Goal: Task Accomplishment & Management: Complete application form

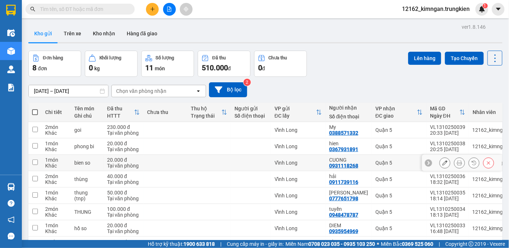
scroll to position [47, 0]
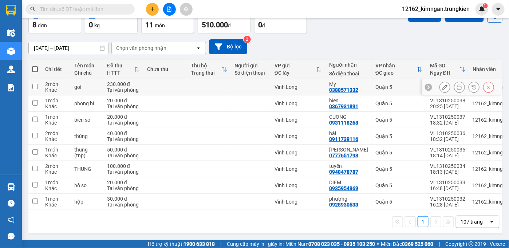
click at [244, 84] on div at bounding box center [251, 87] width 33 height 6
checkbox input "true"
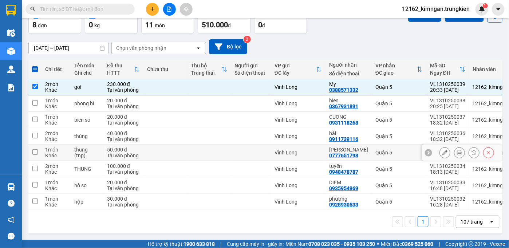
click at [239, 150] on div at bounding box center [251, 153] width 33 height 6
checkbox input "true"
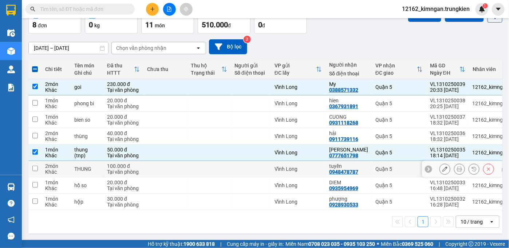
click at [313, 163] on td "Vĩnh Long" at bounding box center [298, 169] width 55 height 16
checkbox input "true"
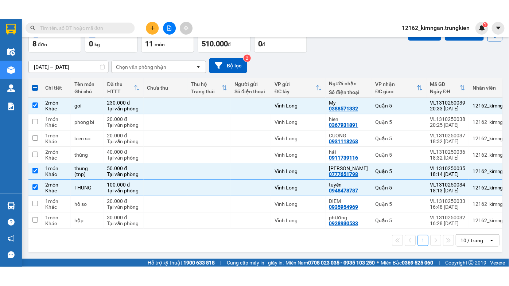
scroll to position [0, 0]
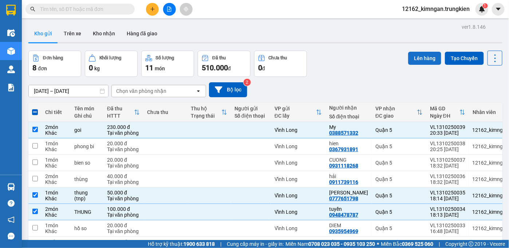
click at [419, 56] on button "Lên hàng" at bounding box center [425, 58] width 33 height 13
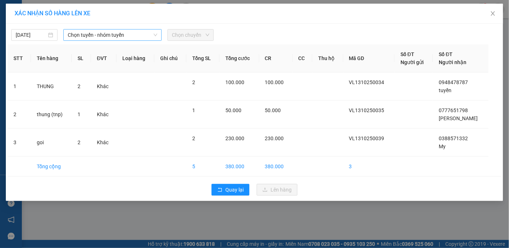
click at [82, 37] on span "Chọn tuyến - nhóm tuyến" at bounding box center [113, 35] width 90 height 11
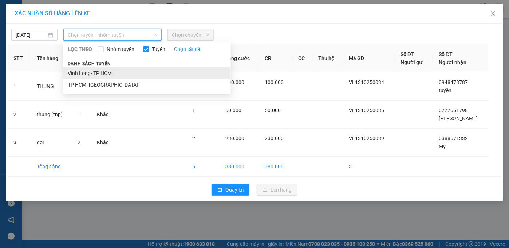
click at [86, 71] on li "Vĩnh Long- TP HCM" at bounding box center [147, 73] width 168 height 12
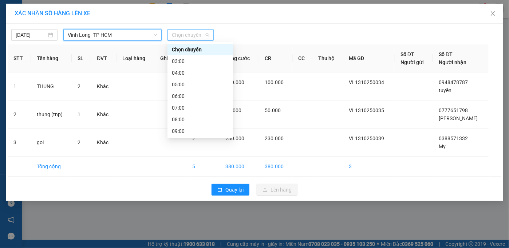
click at [184, 37] on span "Chọn chuyến" at bounding box center [191, 35] width 38 height 11
click at [188, 72] on div "04:00" at bounding box center [200, 73] width 57 height 8
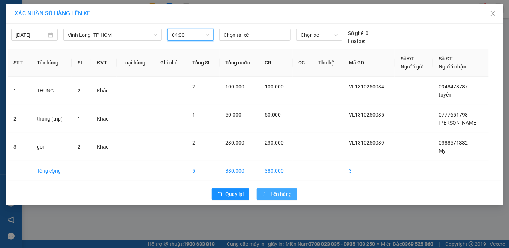
click at [275, 194] on span "Lên hàng" at bounding box center [281, 194] width 21 height 8
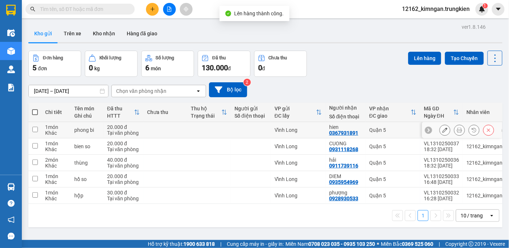
click at [320, 131] on div "Vĩnh Long" at bounding box center [298, 130] width 47 height 6
checkbox input "true"
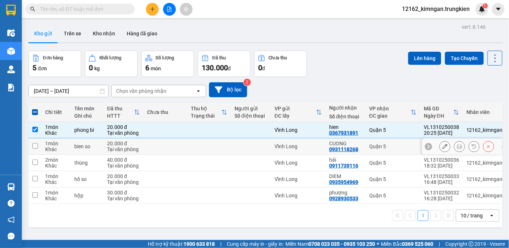
click at [315, 145] on div "Vĩnh Long" at bounding box center [298, 147] width 47 height 6
checkbox input "true"
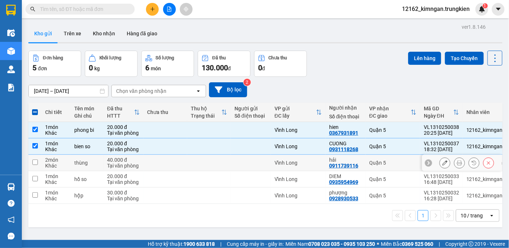
click at [309, 161] on div "Vĩnh Long" at bounding box center [298, 163] width 47 height 6
checkbox input "true"
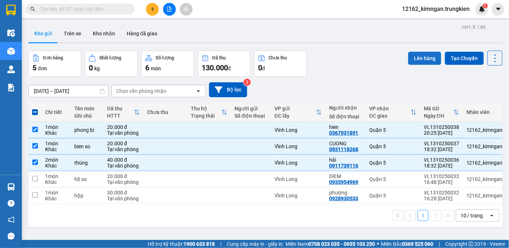
click at [418, 59] on button "Lên hàng" at bounding box center [425, 58] width 33 height 13
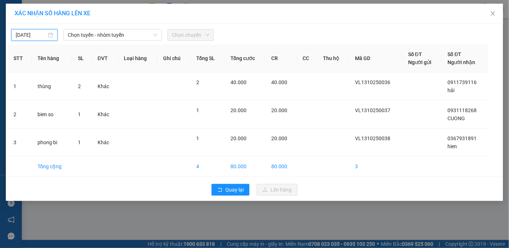
click at [40, 36] on input "13/10/2025" at bounding box center [31, 35] width 31 height 8
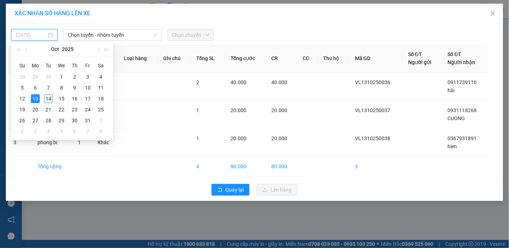
click at [48, 100] on div "14" at bounding box center [48, 98] width 9 height 9
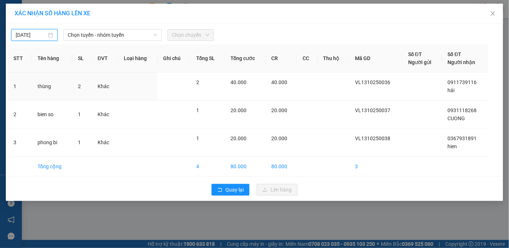
type input "14/10/2025"
click at [93, 39] on span "Chọn tuyến - nhóm tuyến" at bounding box center [113, 35] width 90 height 11
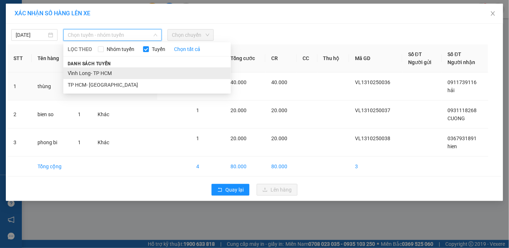
click at [93, 71] on li "Vĩnh Long- TP HCM" at bounding box center [147, 73] width 168 height 12
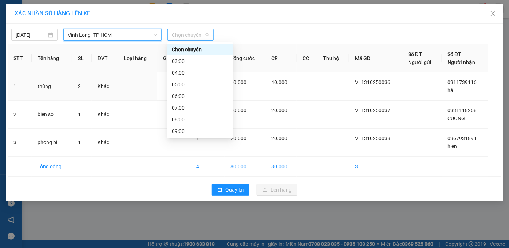
click at [177, 36] on span "Chọn chuyến" at bounding box center [191, 35] width 38 height 11
click at [177, 60] on div "03:00" at bounding box center [200, 61] width 57 height 8
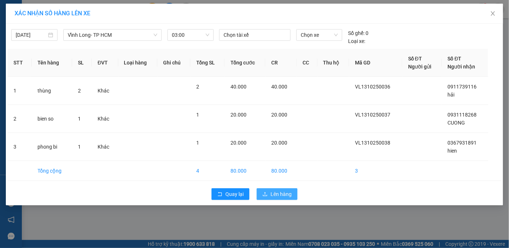
click at [280, 195] on span "Lên hàng" at bounding box center [281, 194] width 21 height 8
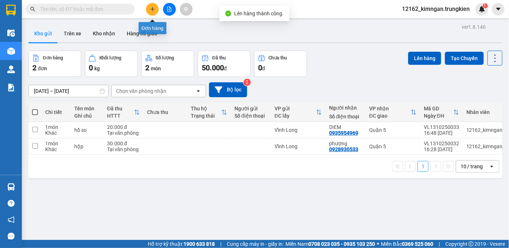
click at [152, 11] on icon "plus" at bounding box center [152, 9] width 5 height 5
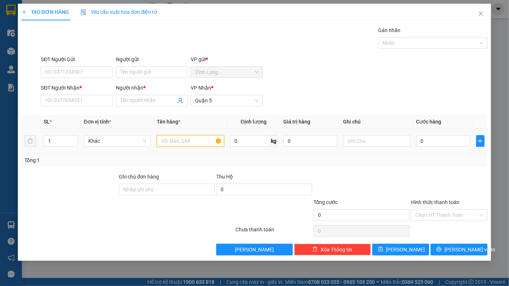
click at [178, 143] on input "text" at bounding box center [190, 141] width 67 height 12
type input "bọc"
type input "2"
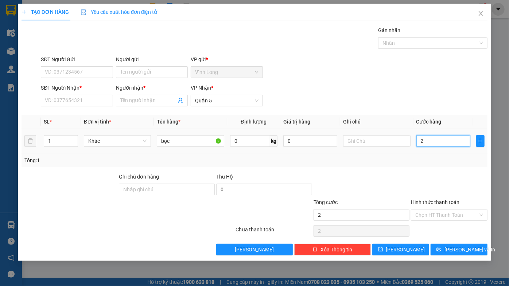
type input "20"
type input "20.000"
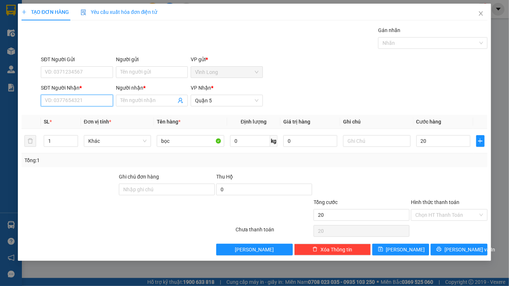
type input "20.000"
click at [63, 101] on input "SĐT Người Nhận *" at bounding box center [77, 101] width 72 height 12
click at [51, 99] on input "0606943913" at bounding box center [77, 101] width 72 height 12
type input "0906943913"
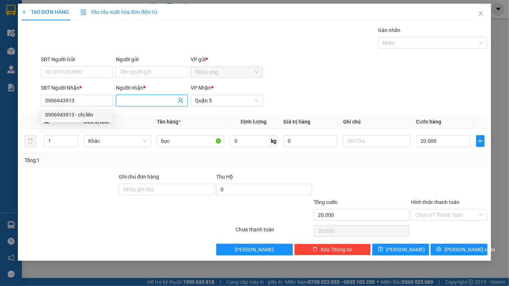
click at [144, 95] on span at bounding box center [152, 101] width 72 height 12
type input "chị liên"
click at [423, 217] on input "Hình thức thanh toán" at bounding box center [446, 215] width 63 height 11
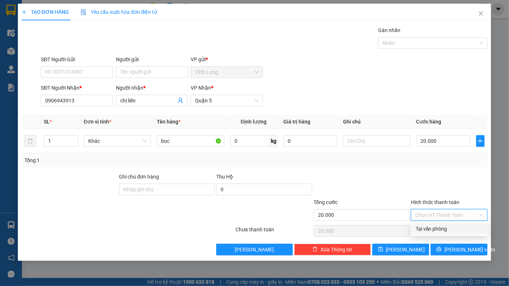
click at [423, 227] on div "Tại văn phòng" at bounding box center [449, 229] width 68 height 8
type input "0"
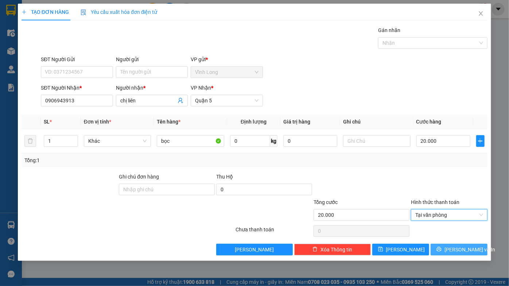
click at [467, 246] on span "Lưu và In" at bounding box center [469, 250] width 51 height 8
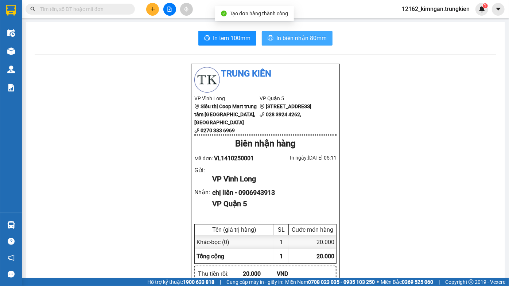
click at [301, 41] on span "In biên nhận 80mm" at bounding box center [301, 38] width 50 height 9
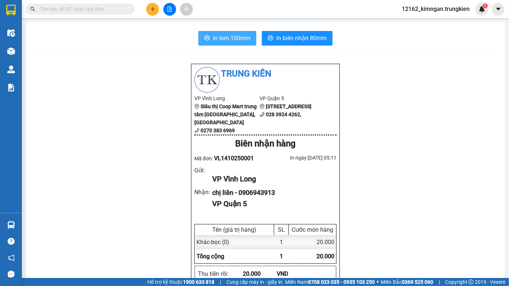
click at [225, 36] on span "In tem 100mm" at bounding box center [232, 38] width 38 height 9
click at [151, 9] on icon "plus" at bounding box center [153, 9] width 4 height 0
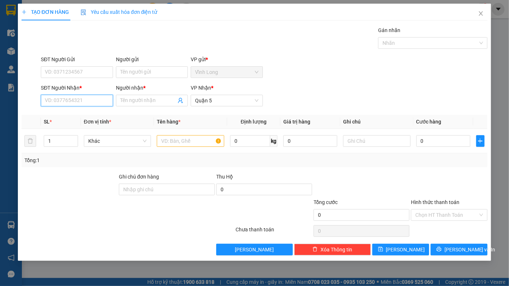
click at [101, 100] on input "SĐT Người Nhận *" at bounding box center [77, 101] width 72 height 12
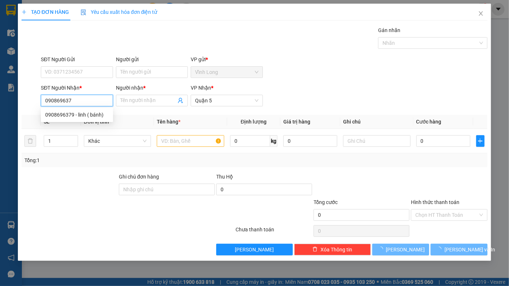
type input "0908696379"
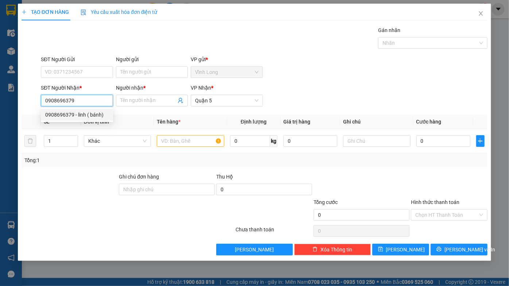
click at [102, 114] on div "0908696379 - linh ( bánh)" at bounding box center [76, 115] width 63 height 8
type input "linh ( bánh)"
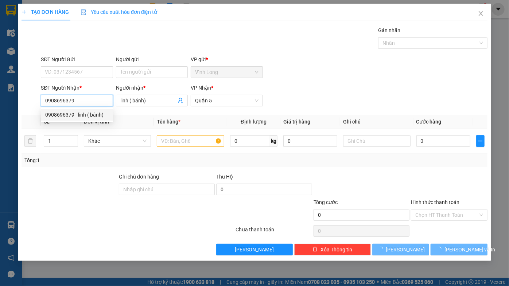
type input "80.000"
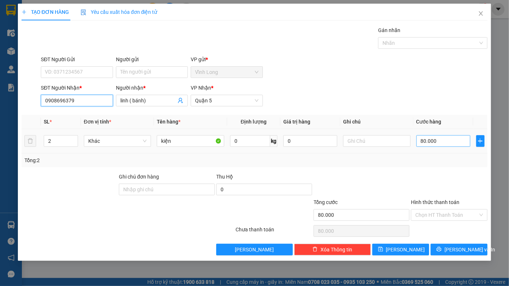
type input "0908696379"
click at [433, 141] on input "80.000" at bounding box center [443, 141] width 54 height 12
type input "6"
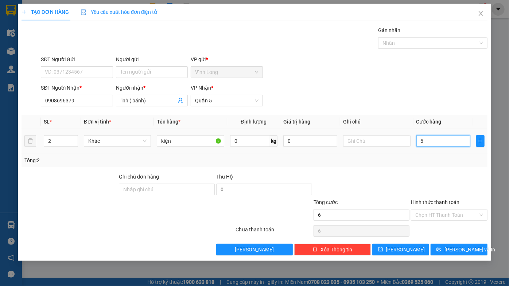
type input "60"
type input "60.000"
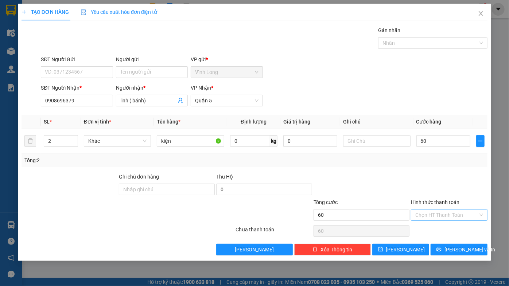
type input "60.000"
drag, startPoint x: 439, startPoint y: 215, endPoint x: 439, endPoint y: 223, distance: 8.0
click at [439, 216] on input "Hình thức thanh toán" at bounding box center [446, 215] width 63 height 11
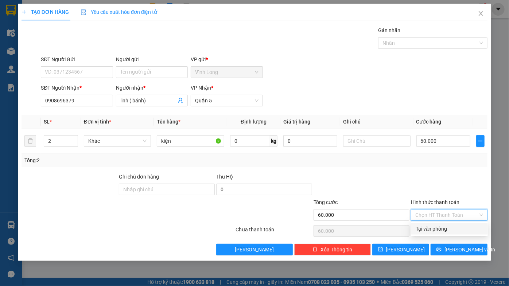
click at [439, 227] on div "Tại văn phòng" at bounding box center [449, 229] width 68 height 8
type input "0"
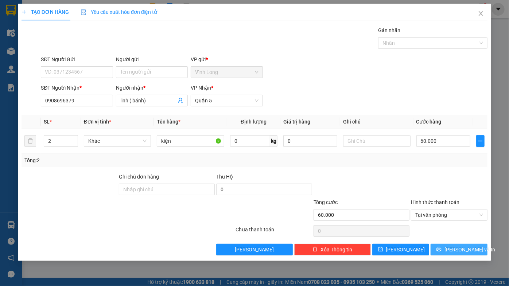
click at [441, 248] on icon "printer" at bounding box center [438, 249] width 5 height 5
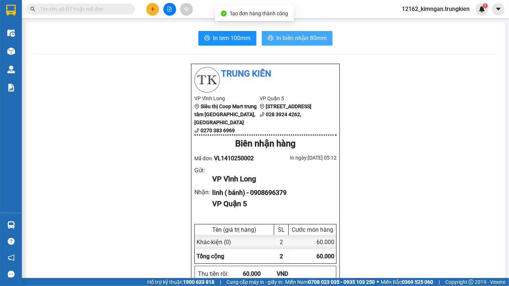
click at [291, 35] on span "In biên nhận 80mm" at bounding box center [301, 38] width 50 height 9
click at [272, 38] on button "In biên nhận 80mm" at bounding box center [297, 38] width 71 height 15
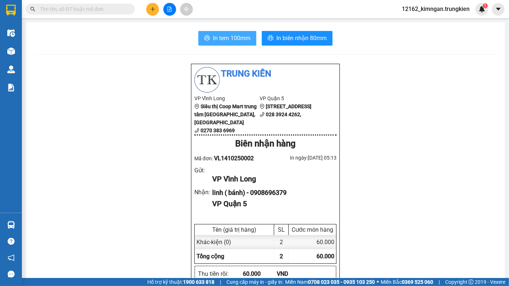
click at [224, 37] on span "In tem 100mm" at bounding box center [232, 38] width 38 height 9
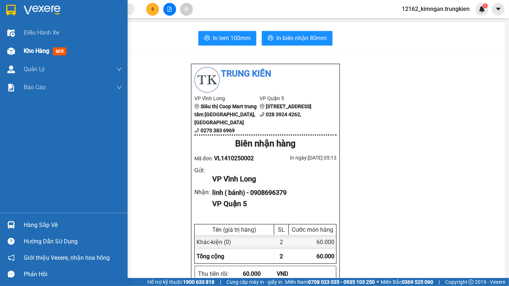
click at [13, 50] on img at bounding box center [11, 51] width 8 height 8
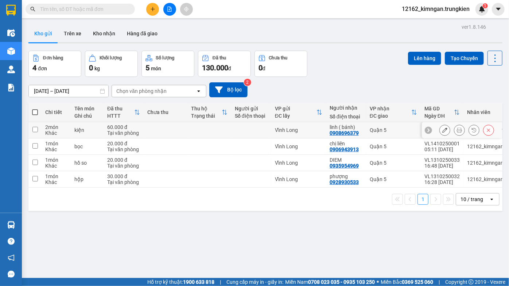
click at [254, 125] on td at bounding box center [251, 130] width 40 height 16
checkbox input "true"
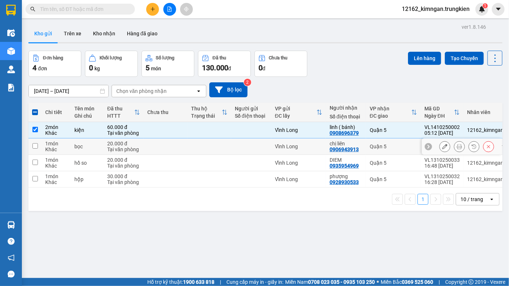
click at [254, 149] on div at bounding box center [251, 147] width 33 height 6
checkbox input "true"
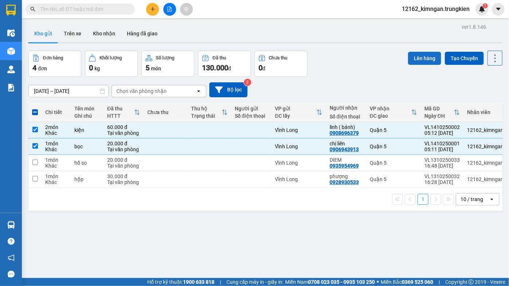
click at [428, 61] on button "Lên hàng" at bounding box center [424, 58] width 33 height 13
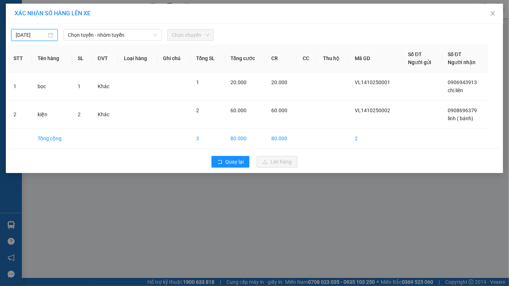
click at [39, 35] on input "13/10/2025" at bounding box center [31, 35] width 31 height 8
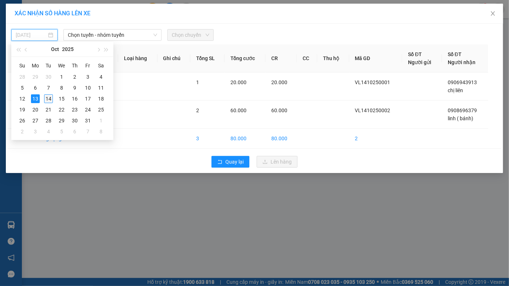
click at [49, 96] on div "14" at bounding box center [48, 98] width 9 height 9
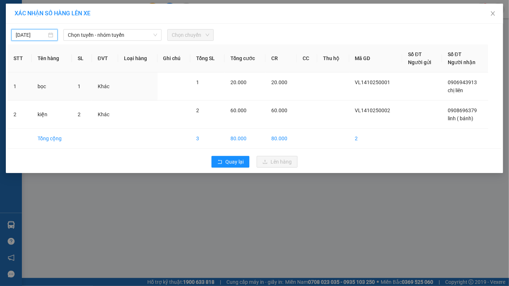
type input "14/10/2025"
click at [108, 32] on span "Chọn tuyến - nhóm tuyến" at bounding box center [113, 35] width 90 height 11
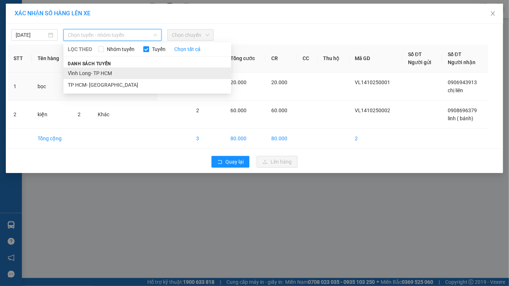
click at [110, 73] on li "Vĩnh Long- TP HCM" at bounding box center [147, 73] width 168 height 12
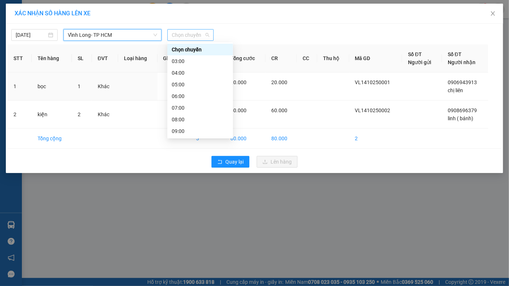
click at [190, 37] on span "Chọn chuyến" at bounding box center [191, 35] width 38 height 11
click at [187, 96] on div "06:00" at bounding box center [200, 96] width 57 height 8
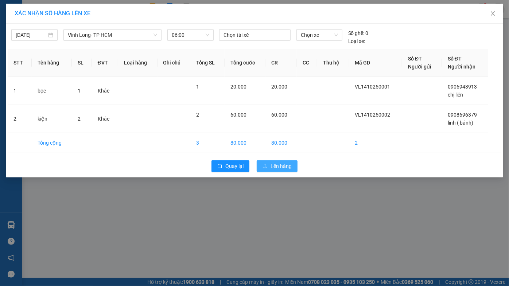
click at [273, 165] on span "Lên hàng" at bounding box center [280, 166] width 21 height 8
